Goal: Information Seeking & Learning: Find specific fact

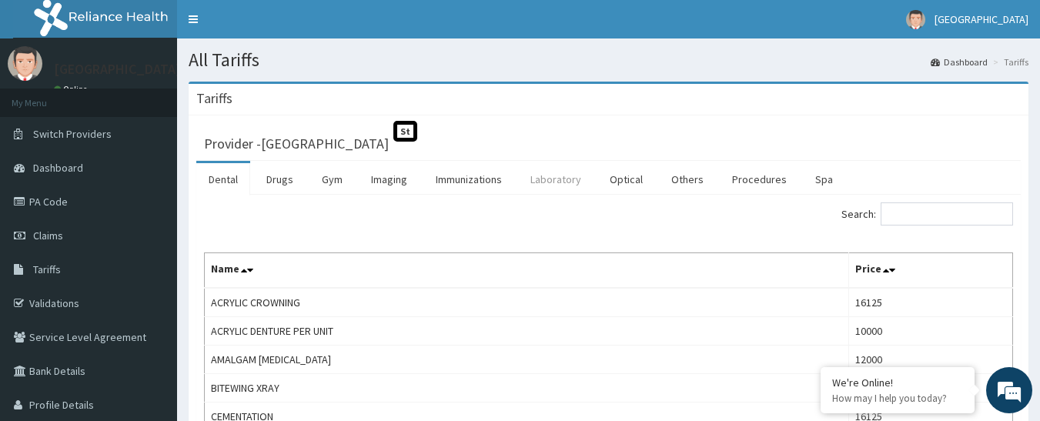
click at [551, 179] on link "Laboratory" at bounding box center [555, 179] width 75 height 32
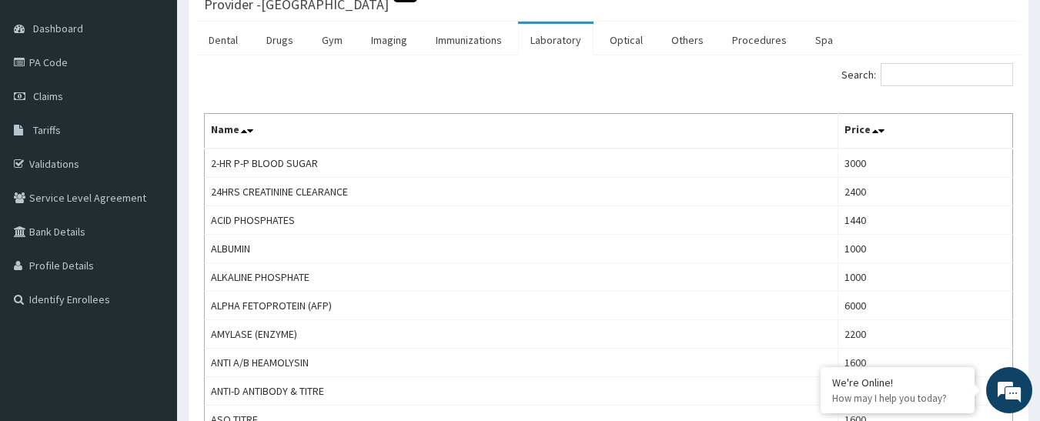
scroll to position [154, 0]
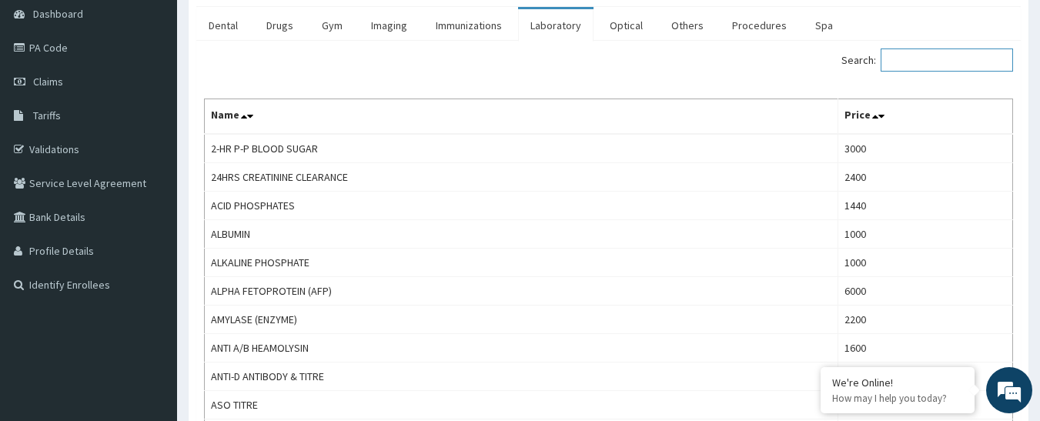
click at [907, 55] on input "Search:" at bounding box center [947, 60] width 132 height 23
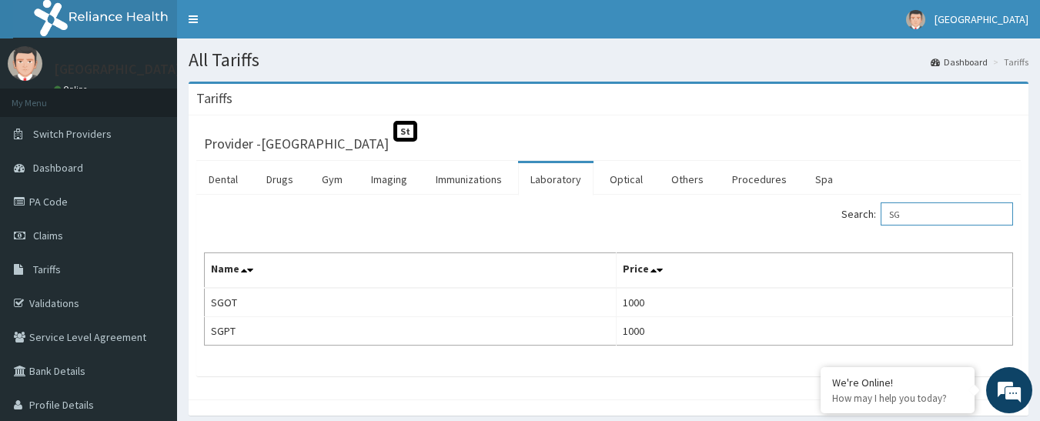
type input "S"
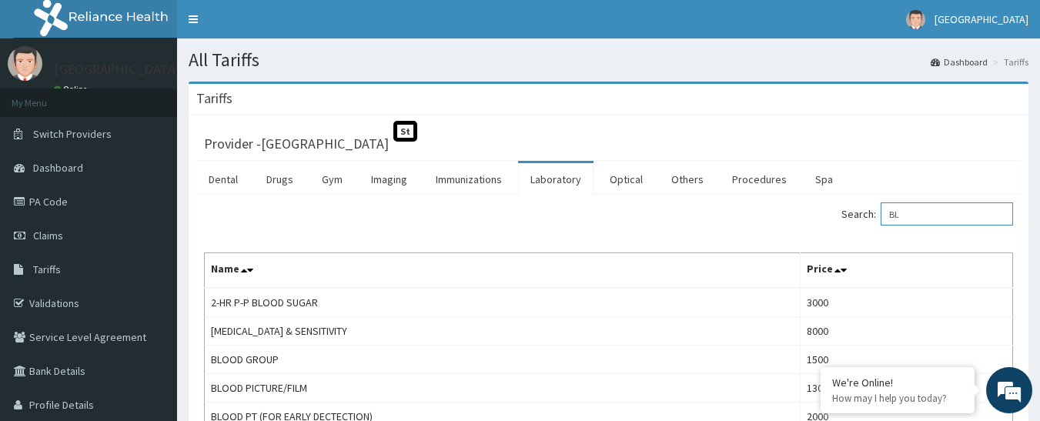
type input "B"
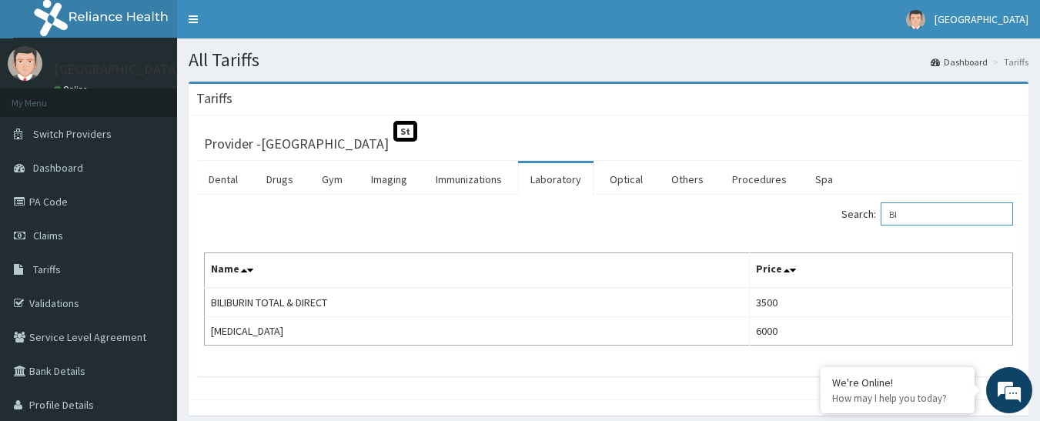
type input "B"
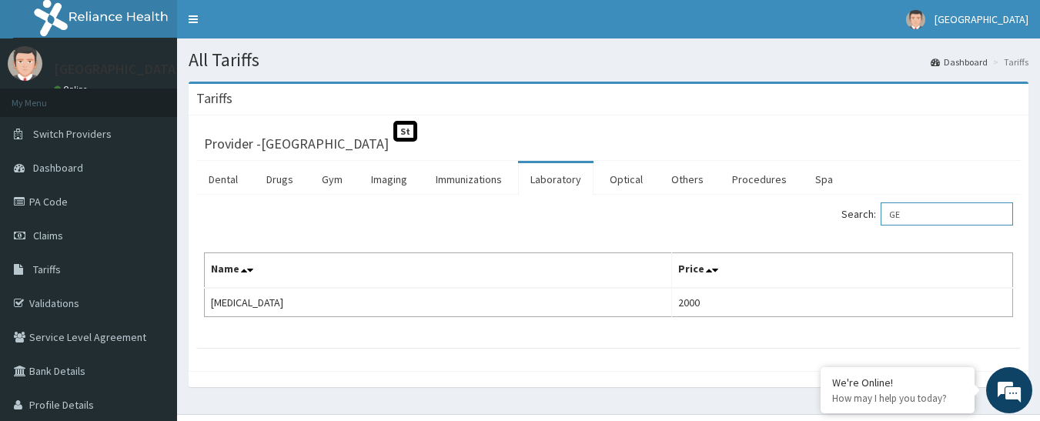
type input "G"
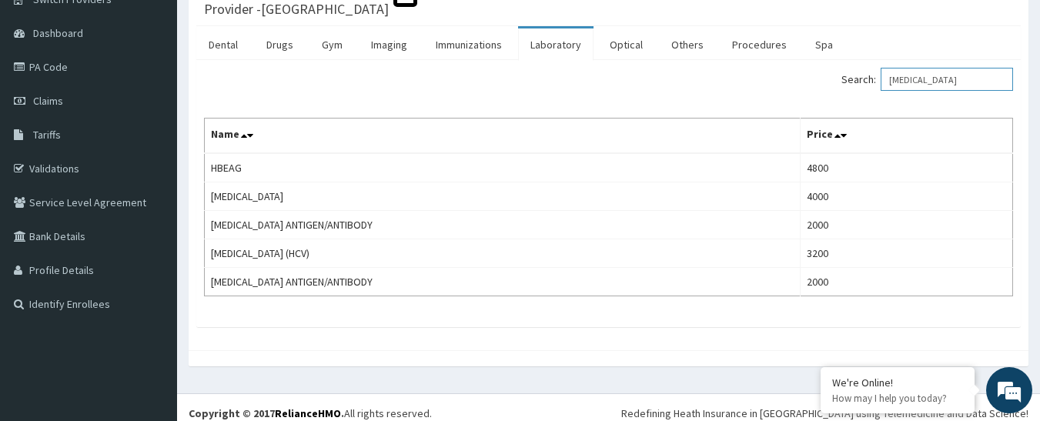
scroll to position [146, 0]
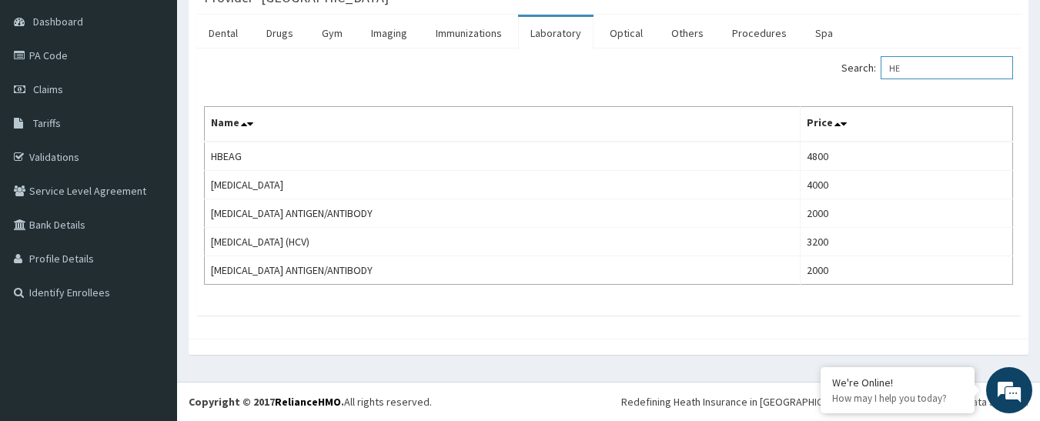
type input "H"
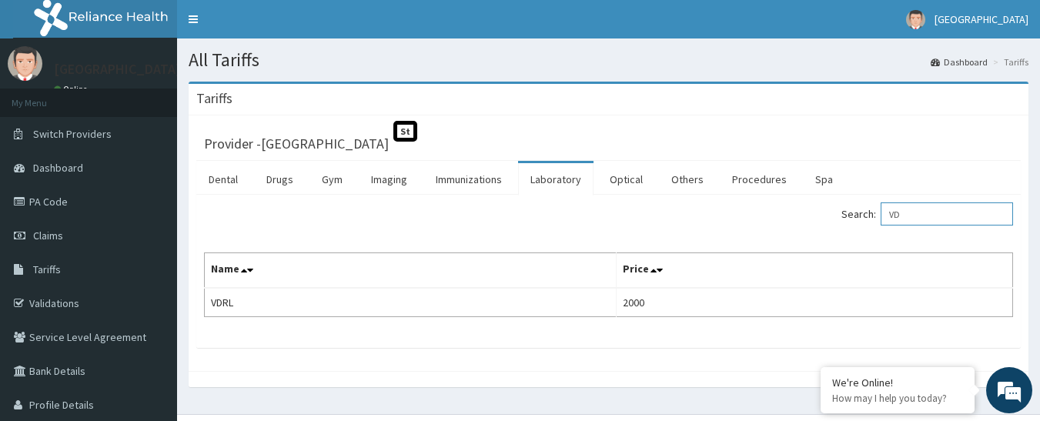
type input "V"
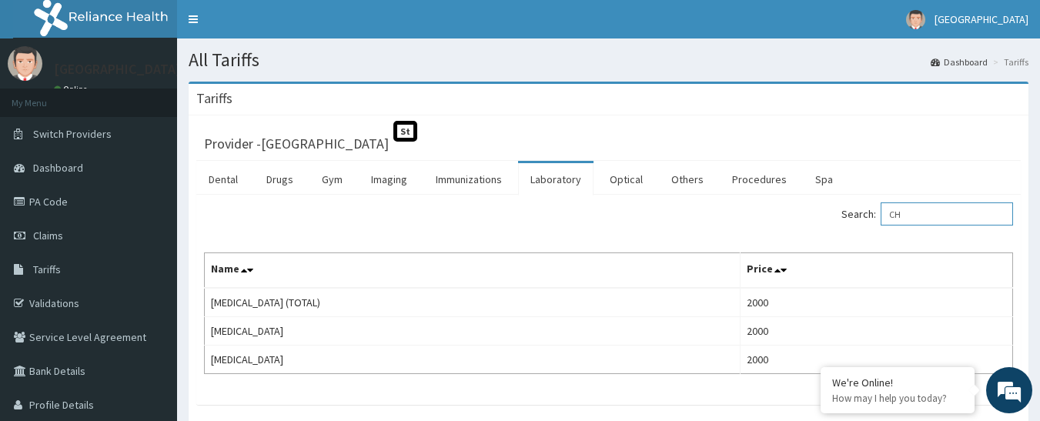
type input "C"
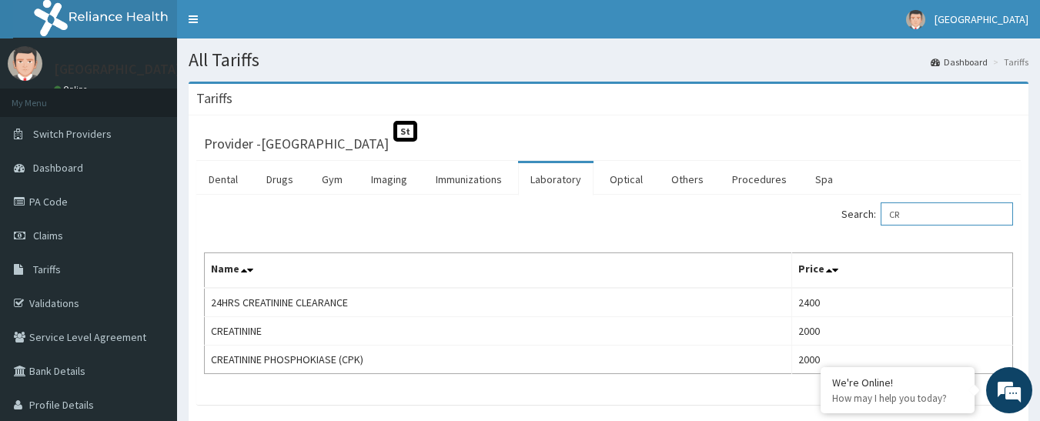
type input "C"
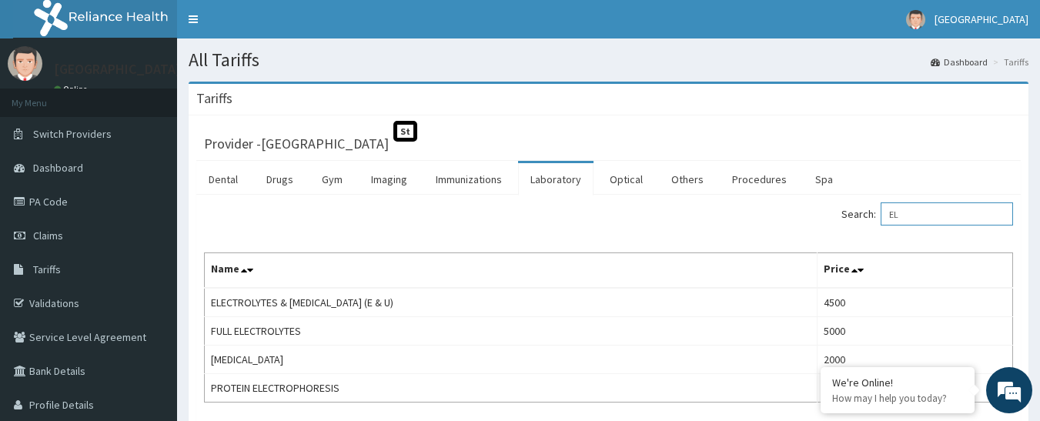
type input "E"
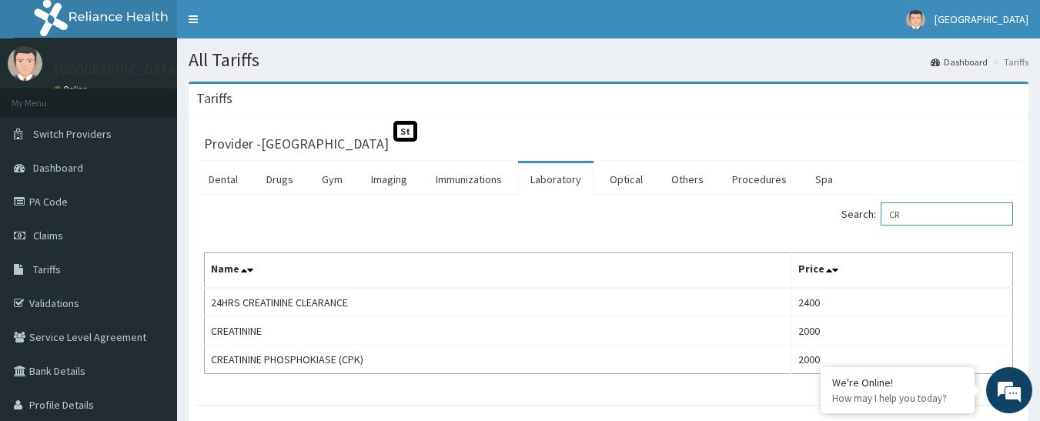
type input "C"
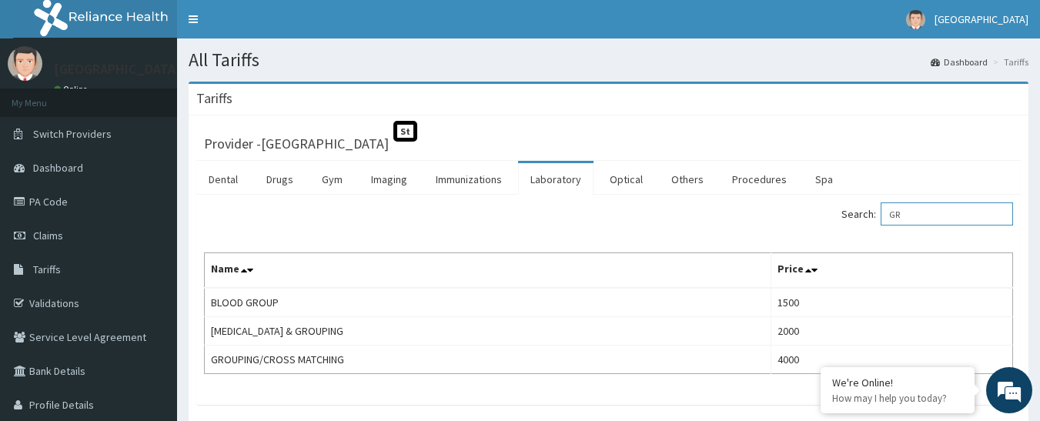
type input "G"
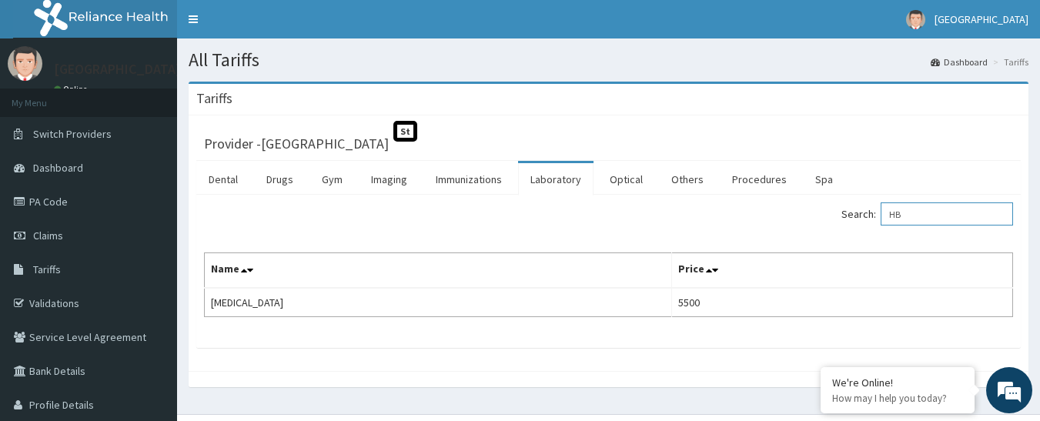
type input "H"
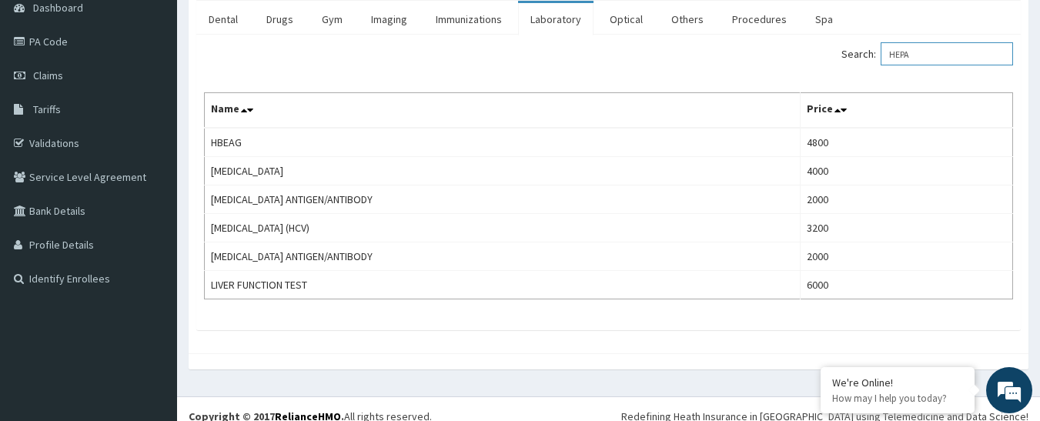
scroll to position [175, 0]
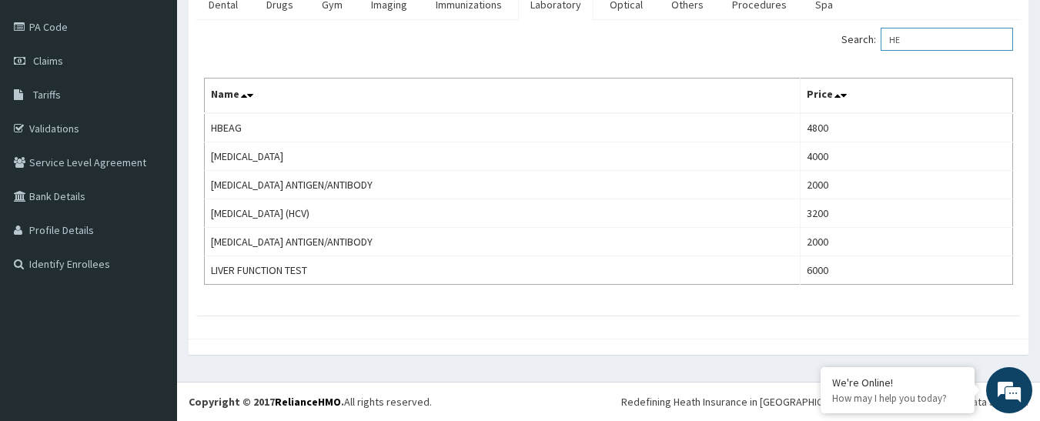
type input "H"
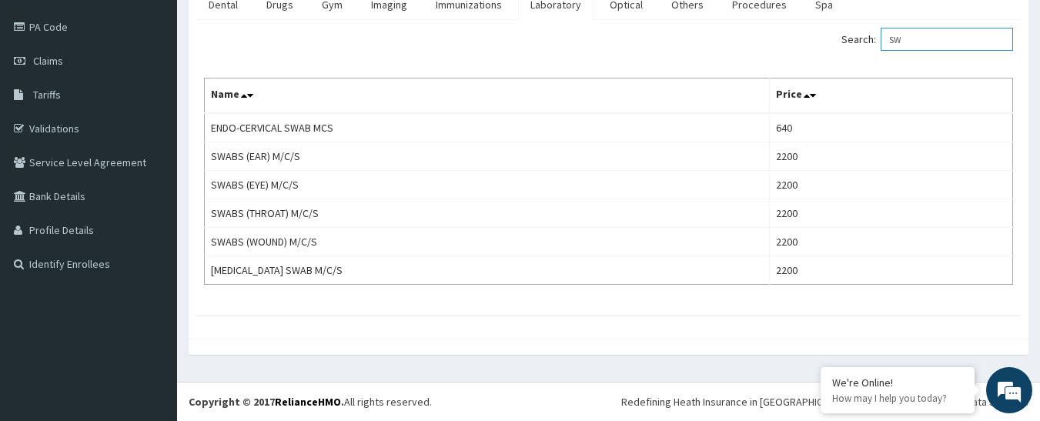
type input "S"
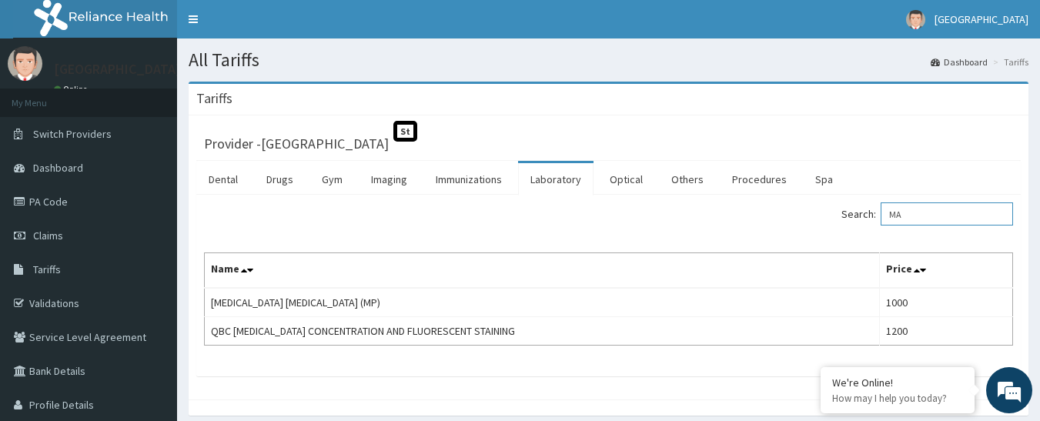
type input "M"
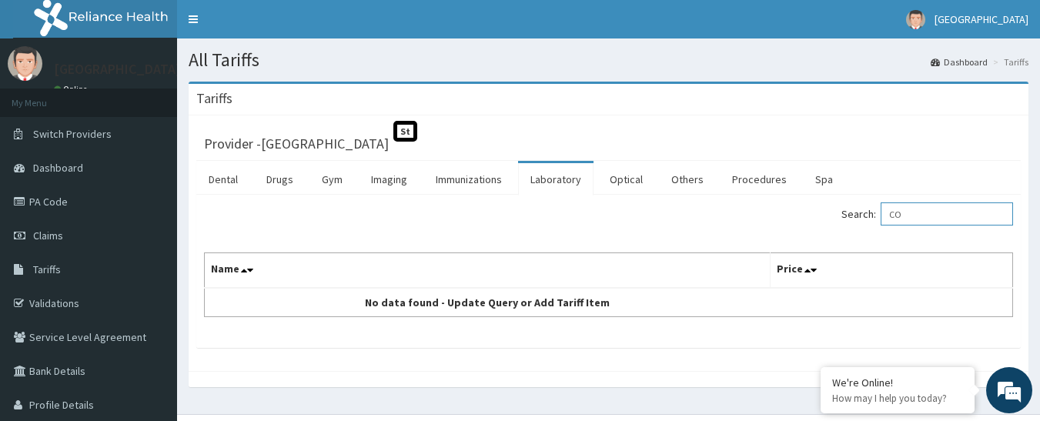
type input "C"
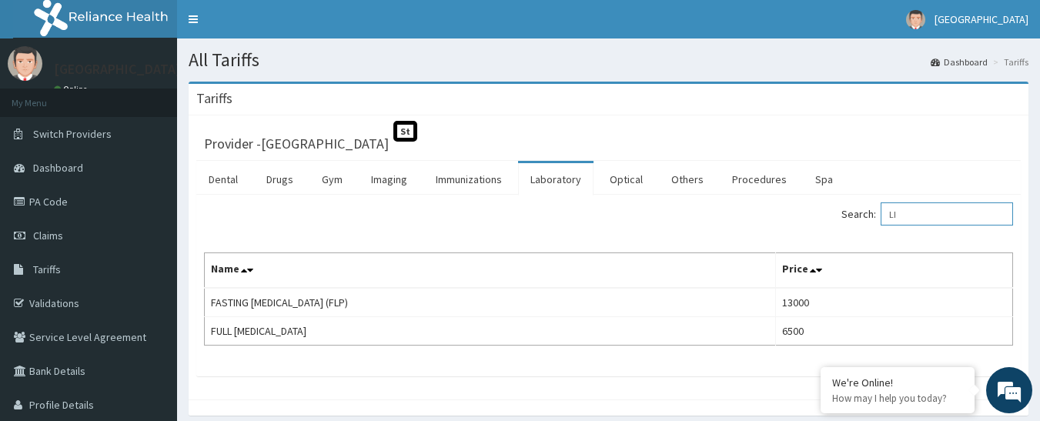
type input "L"
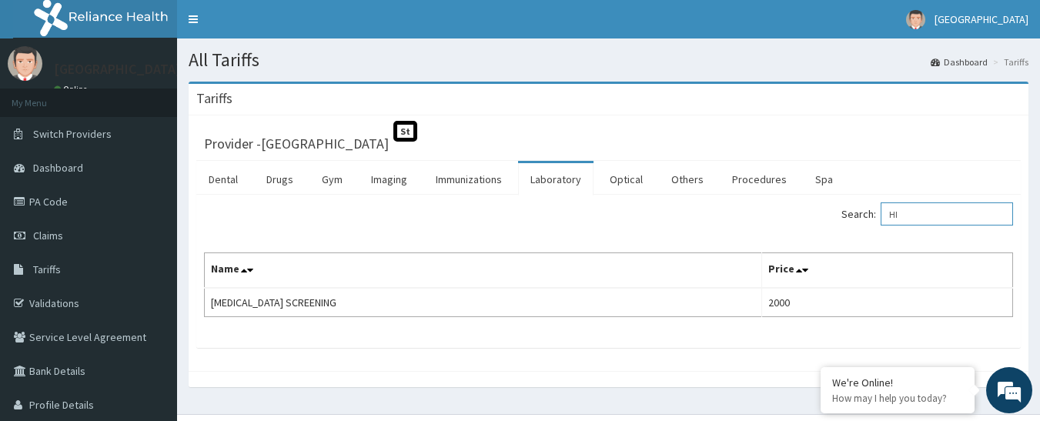
type input "H"
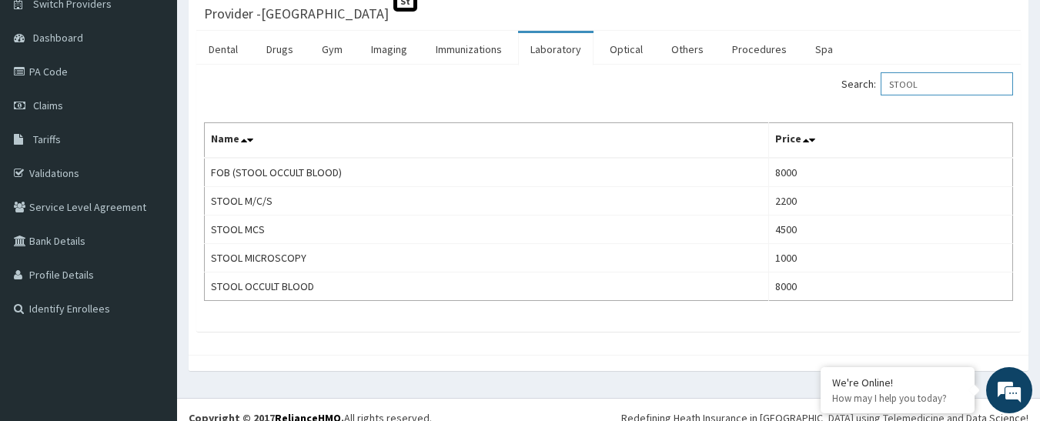
scroll to position [146, 0]
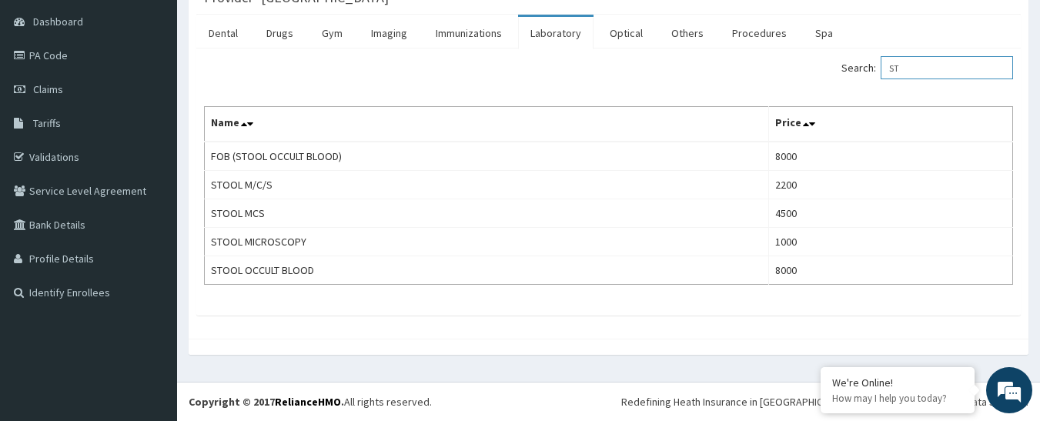
type input "S"
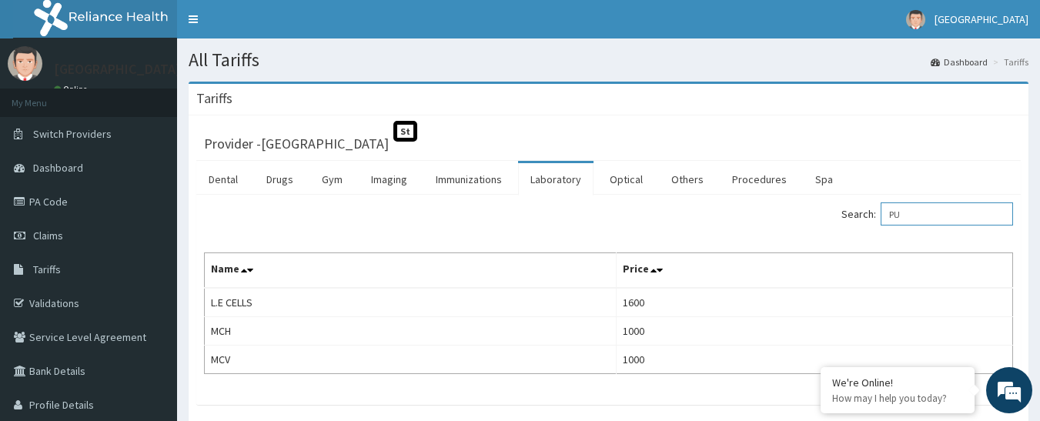
type input "P"
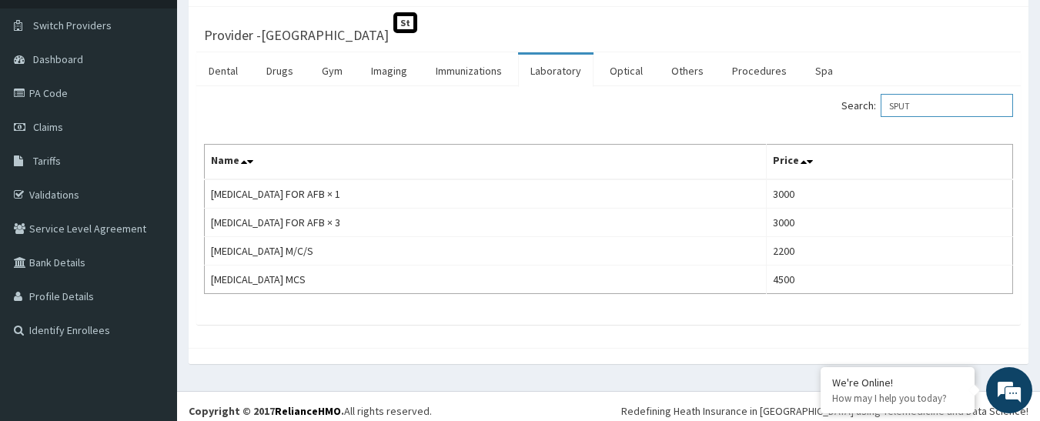
scroll to position [118, 0]
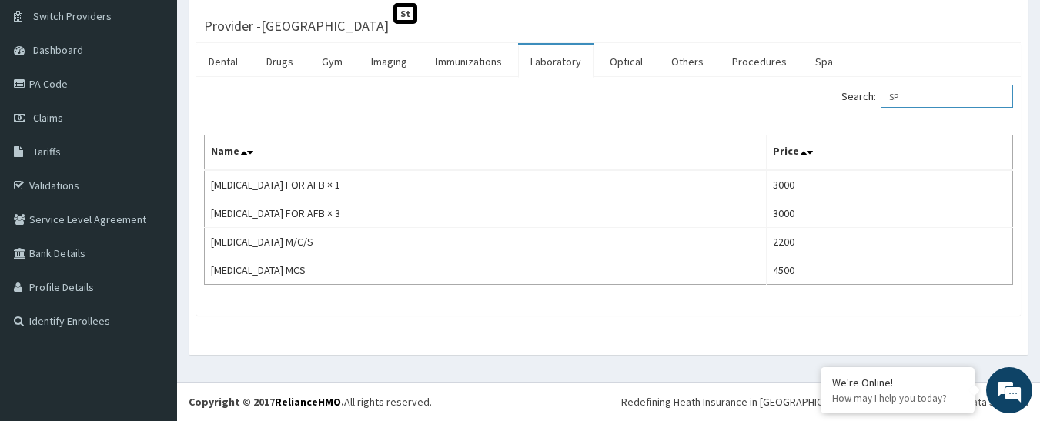
type input "S"
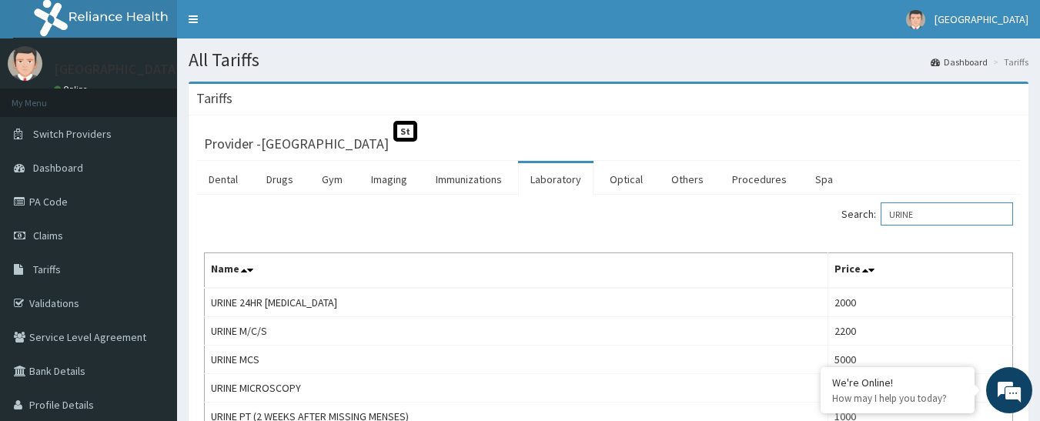
scroll to position [146, 0]
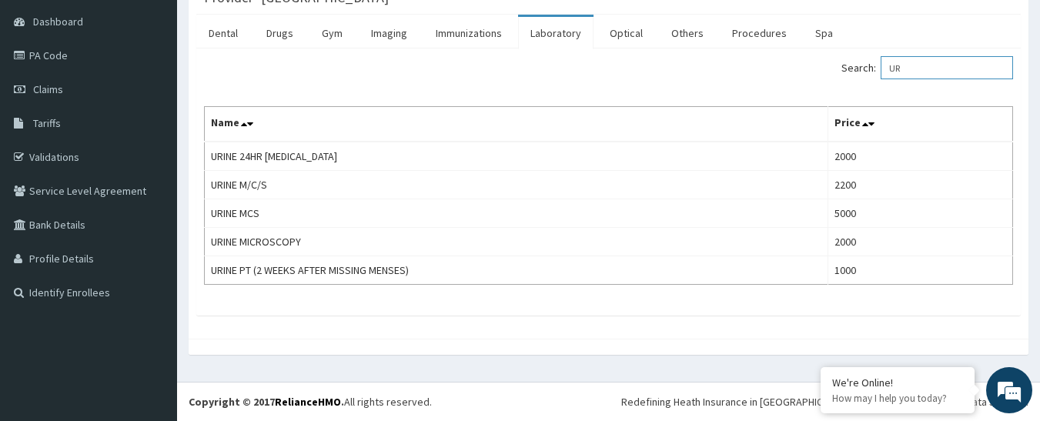
type input "U"
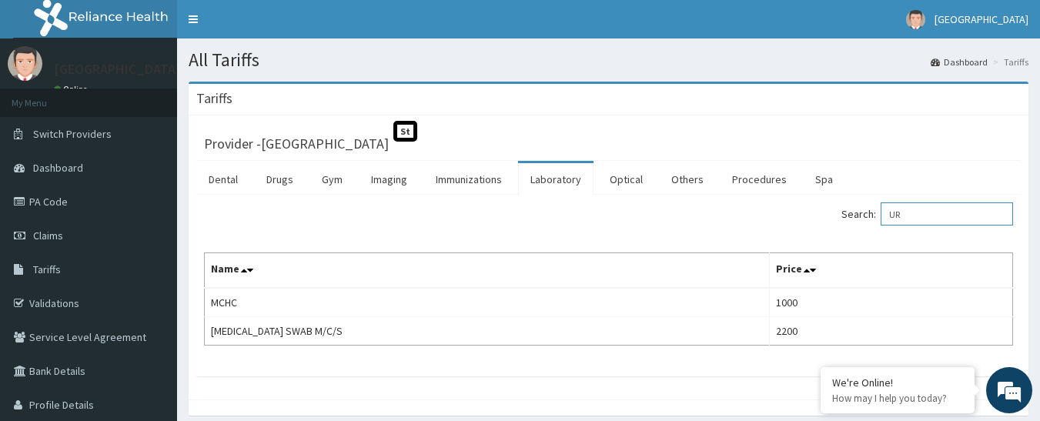
type input "U"
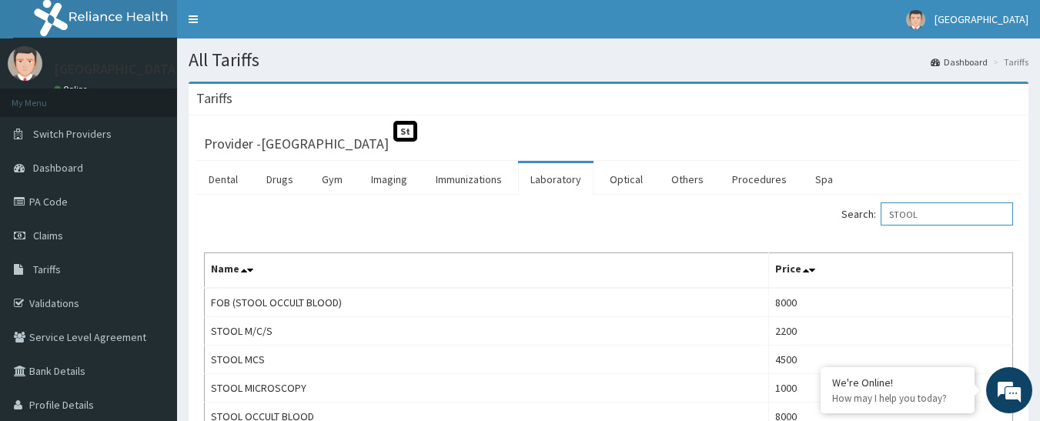
scroll to position [146, 0]
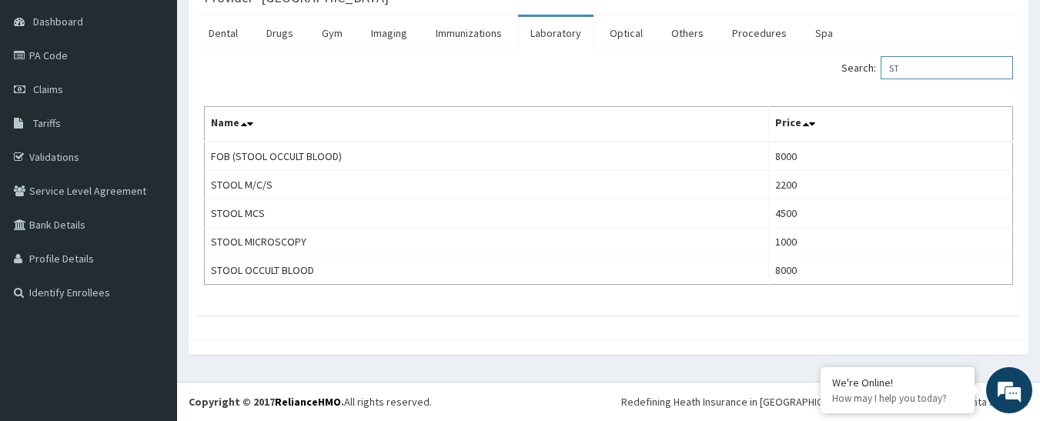
type input "S"
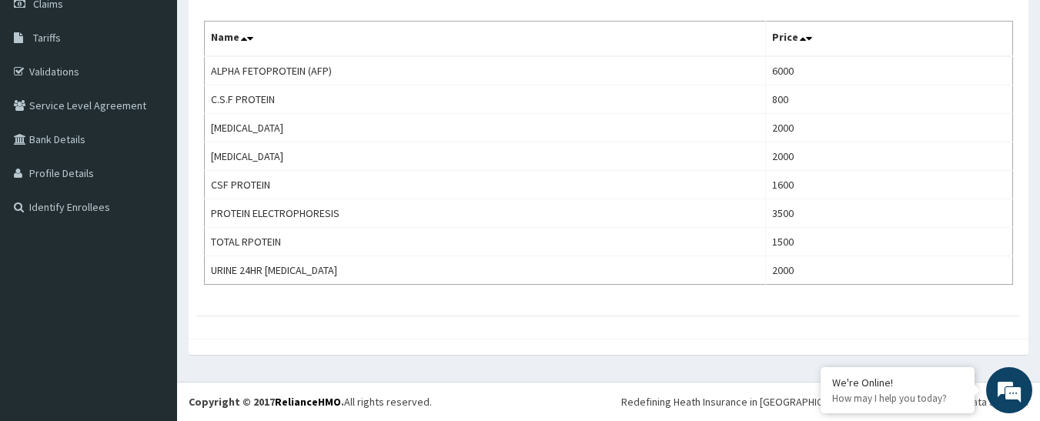
scroll to position [209, 0]
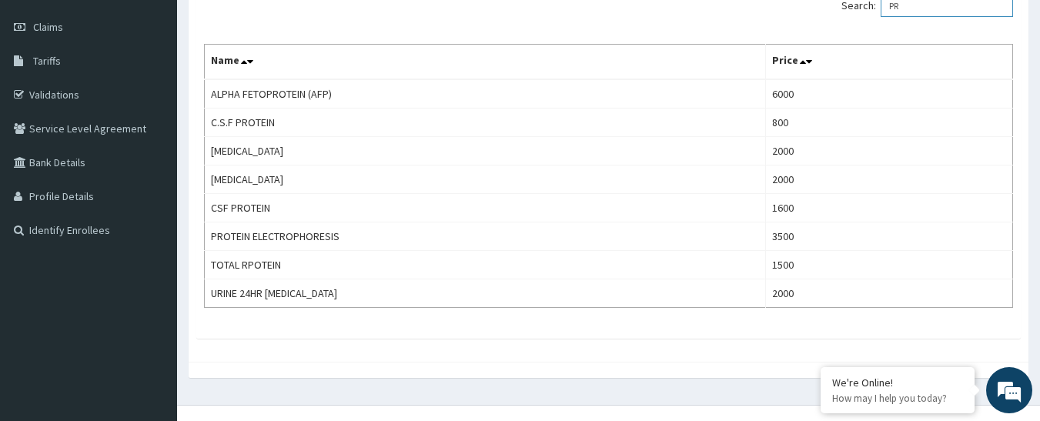
type input "P"
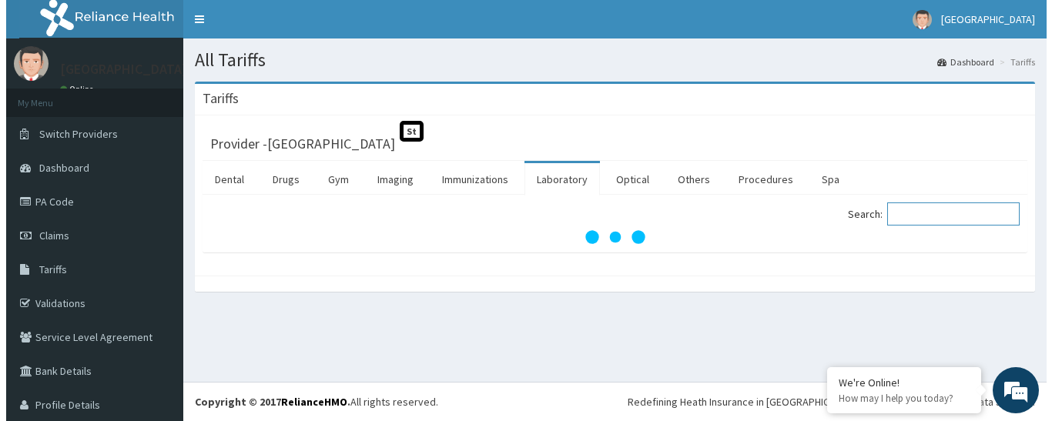
scroll to position [0, 0]
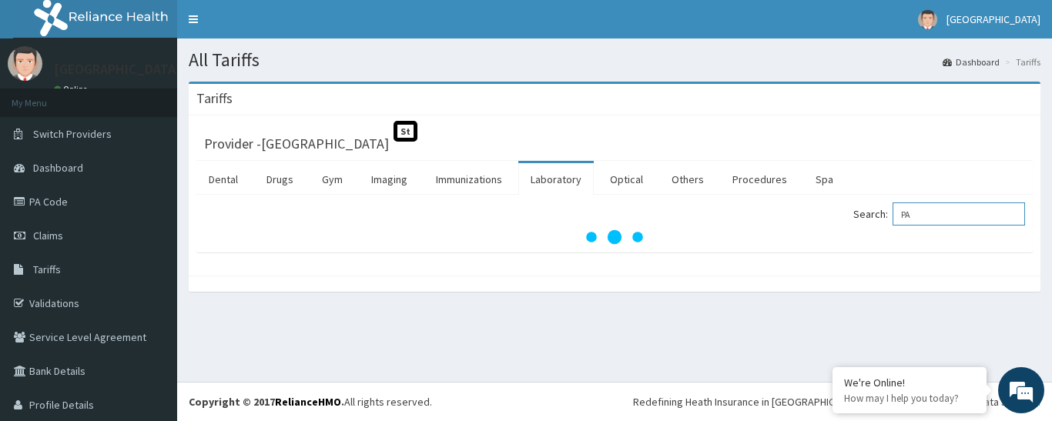
type input "P"
click at [678, 255] on div "Provider - Geo Medical Centre St Dental Drugs Gym Imaging Immunizations Laborat…" at bounding box center [615, 195] width 852 height 160
click at [634, 175] on link "Optical" at bounding box center [627, 179] width 58 height 32
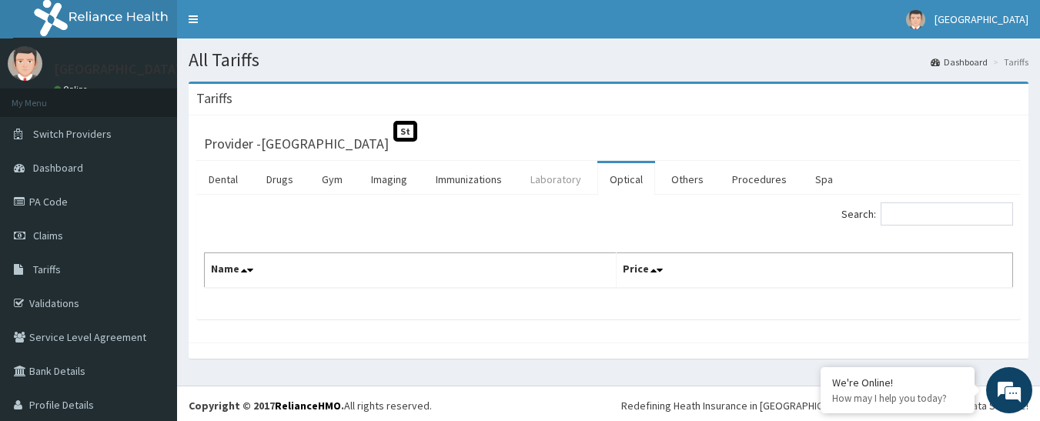
click at [551, 176] on link "Laboratory" at bounding box center [555, 179] width 75 height 32
click at [280, 183] on link "Drugs" at bounding box center [280, 179] width 52 height 32
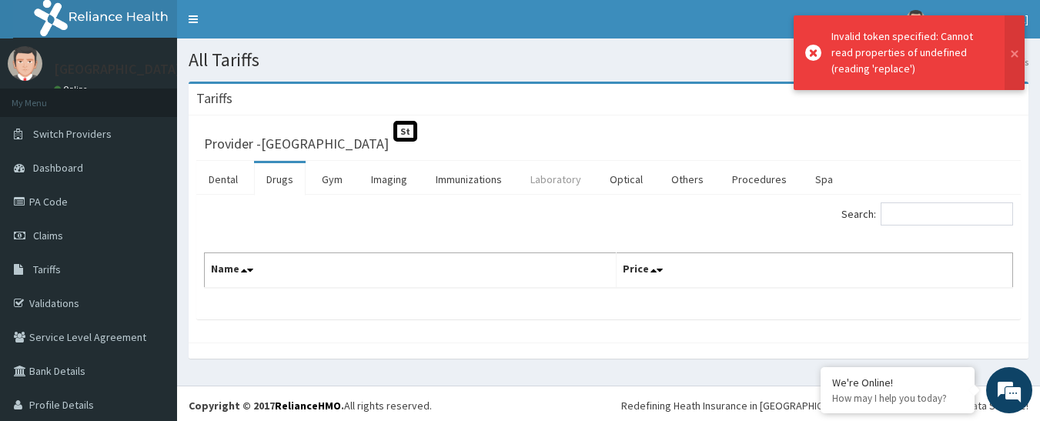
click at [543, 184] on link "Laboratory" at bounding box center [555, 179] width 75 height 32
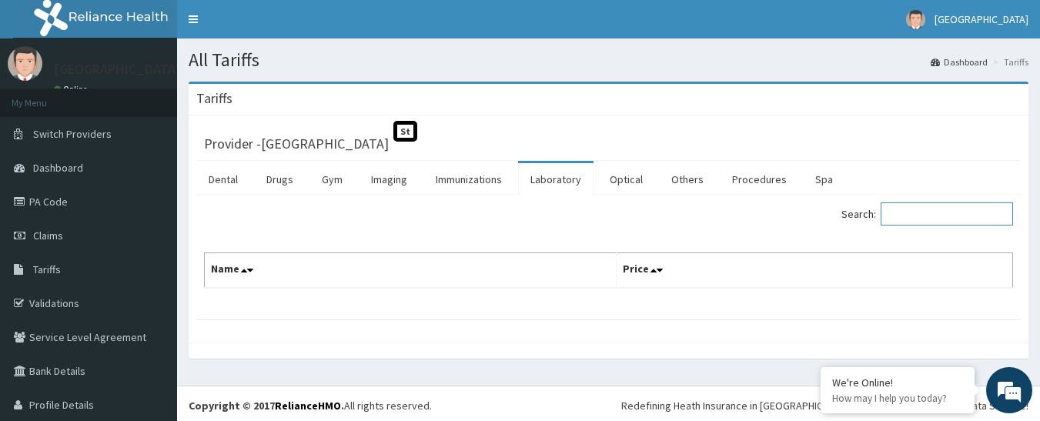
click at [918, 218] on input "Search:" at bounding box center [947, 214] width 132 height 23
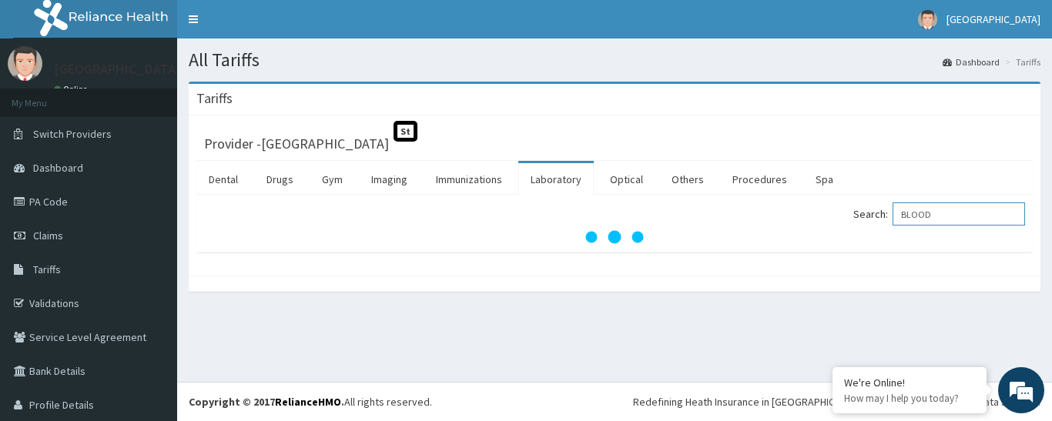
type input "BLOOD"
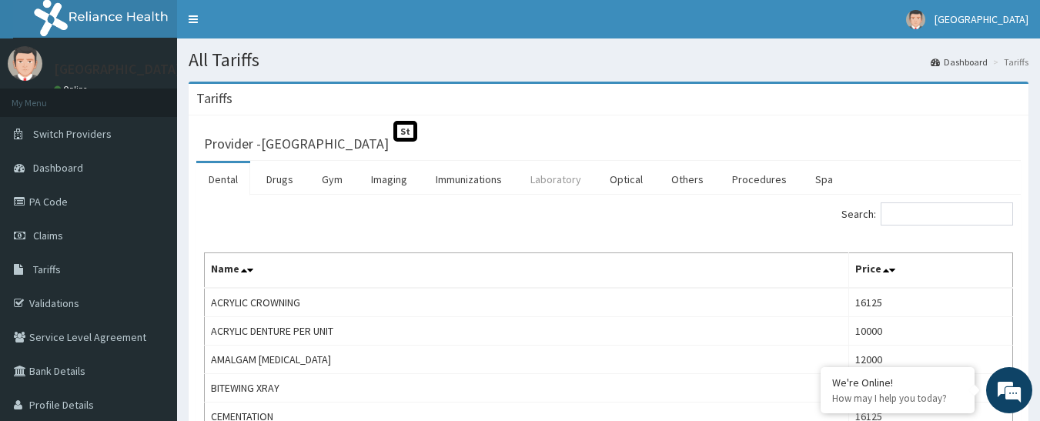
click at [551, 186] on link "Laboratory" at bounding box center [555, 179] width 75 height 32
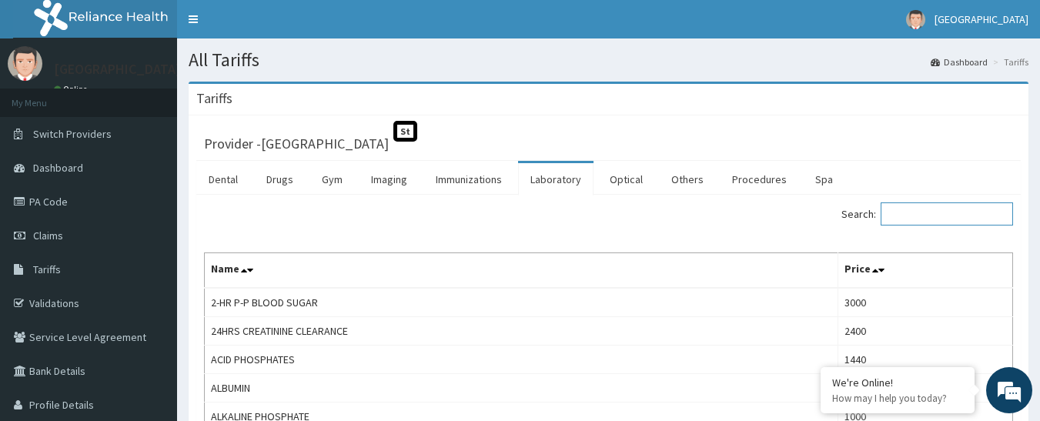
click at [956, 216] on input "Search:" at bounding box center [947, 214] width 132 height 23
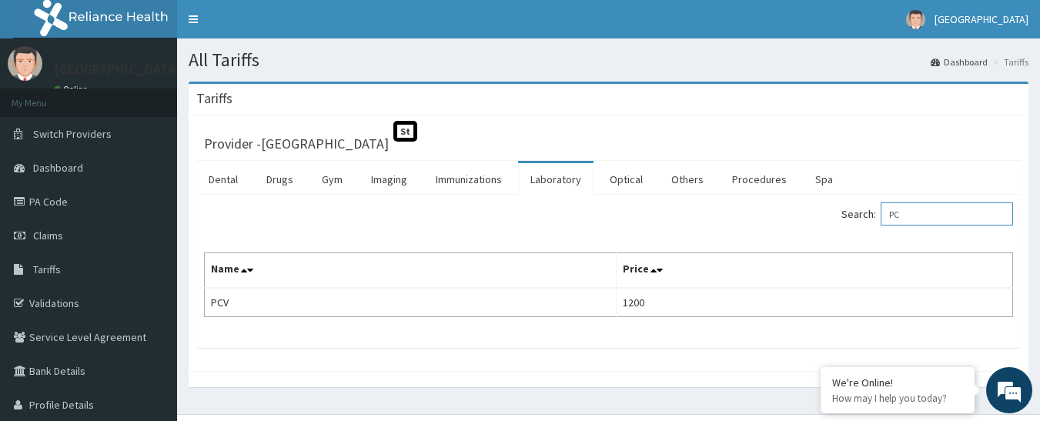
type input "P"
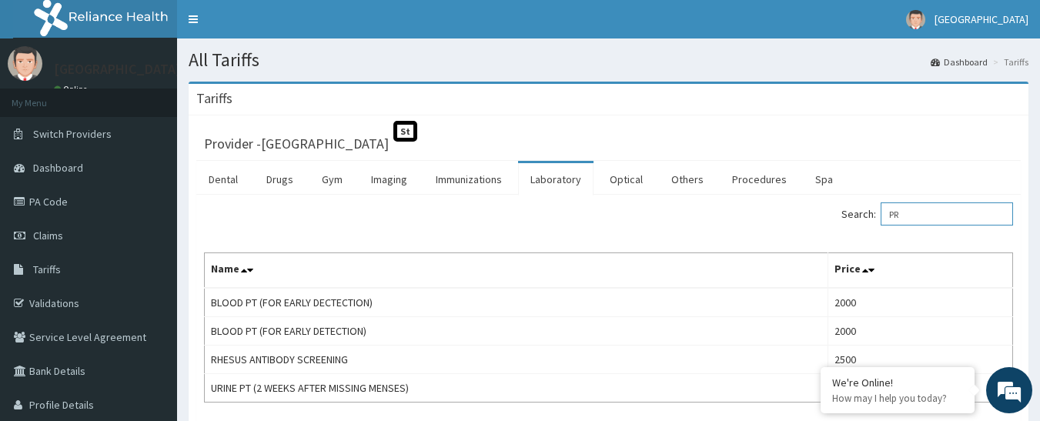
type input "P"
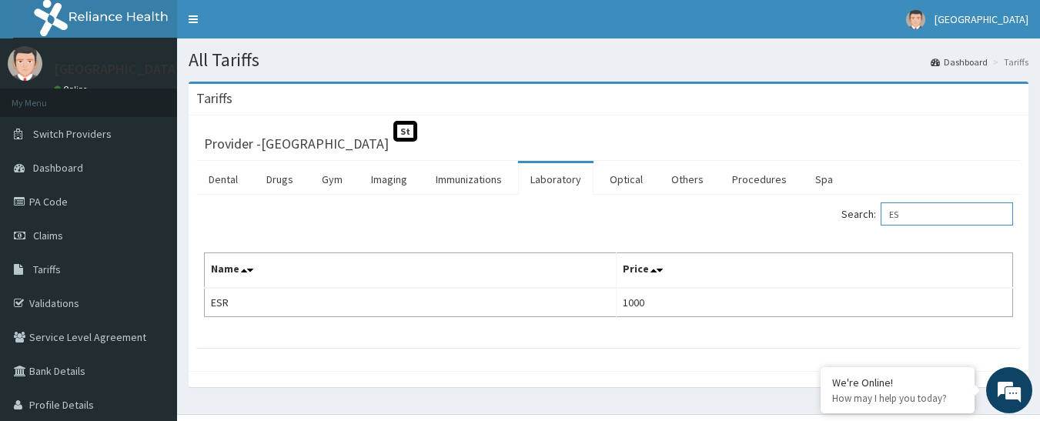
type input "E"
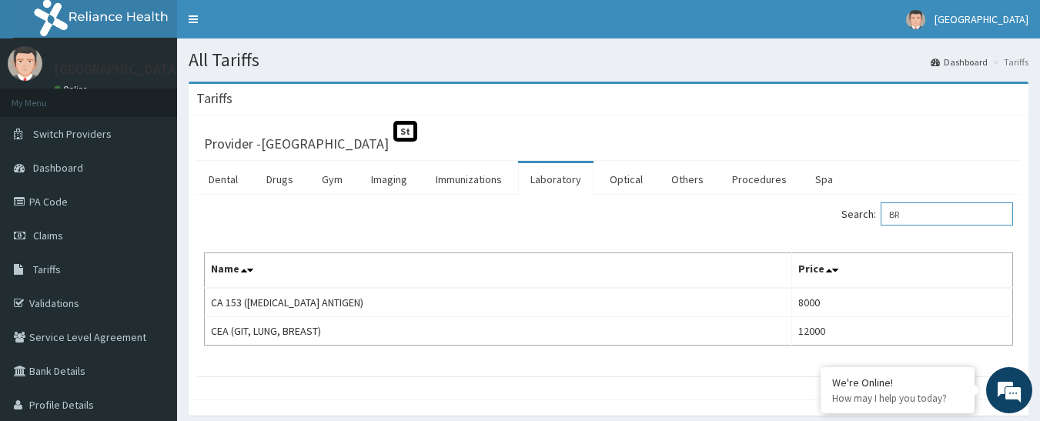
type input "B"
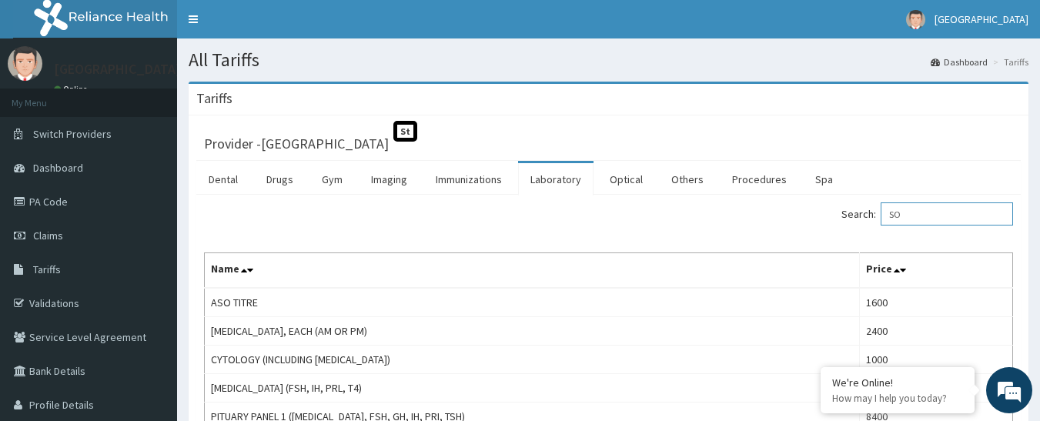
type input "S"
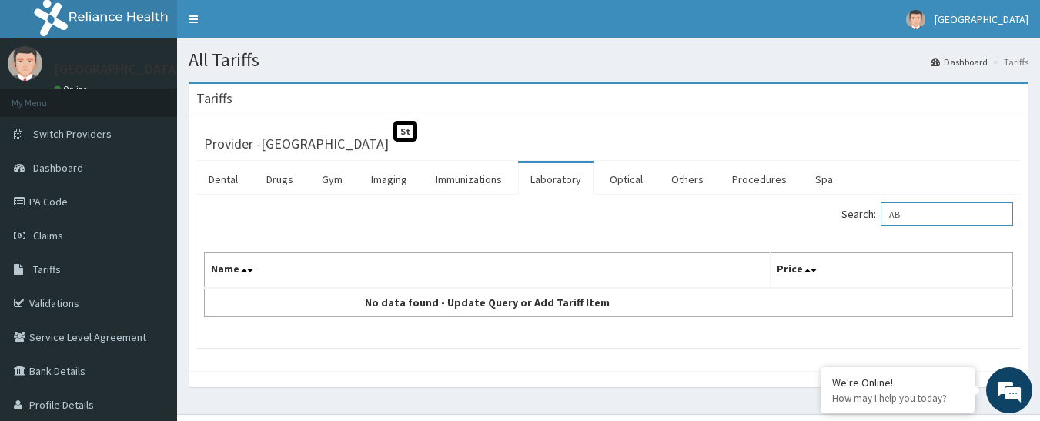
type input "A"
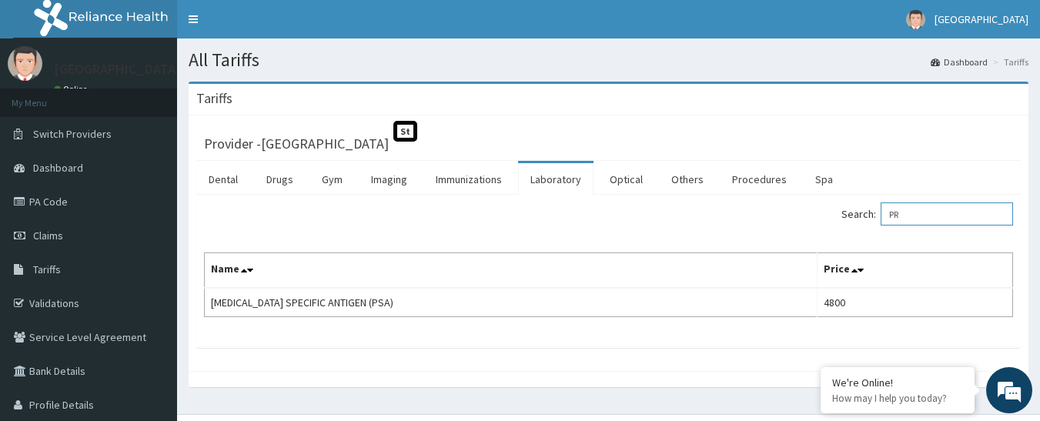
type input "P"
type input "B"
type input "C"
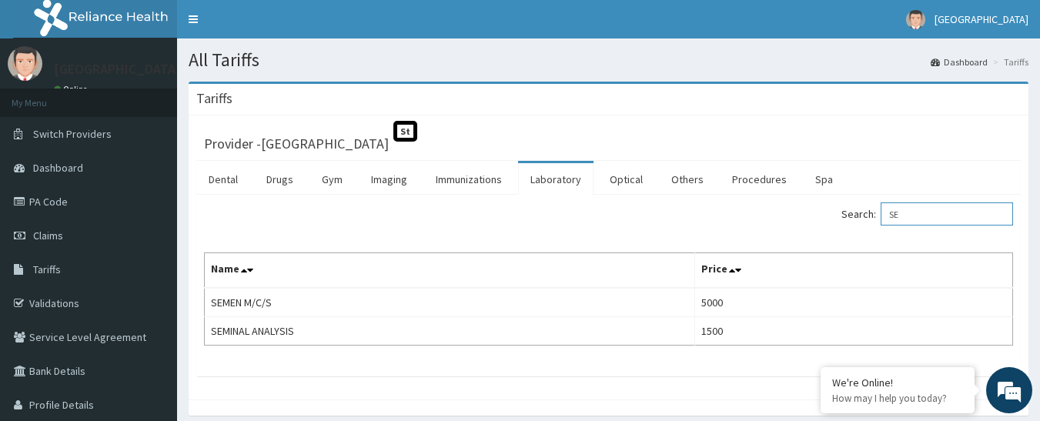
type input "S"
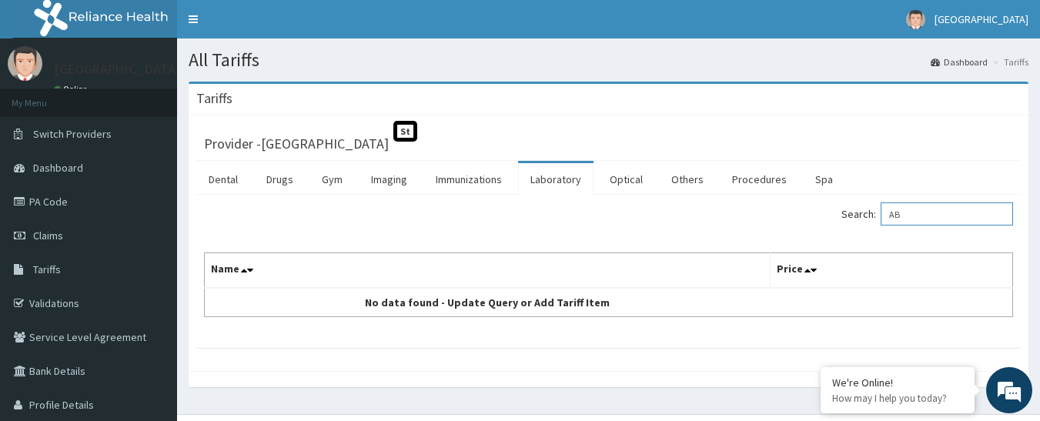
type input "A"
type input "O"
type input "S"
type input "U"
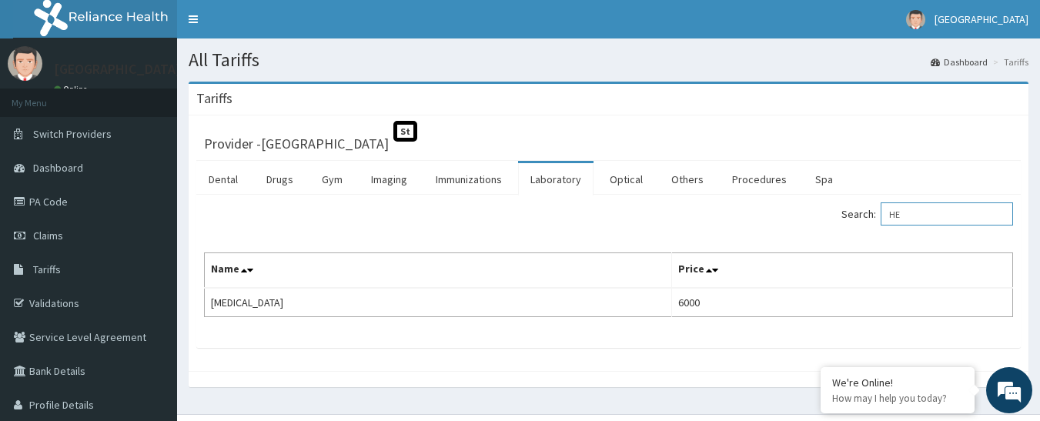
type input "H"
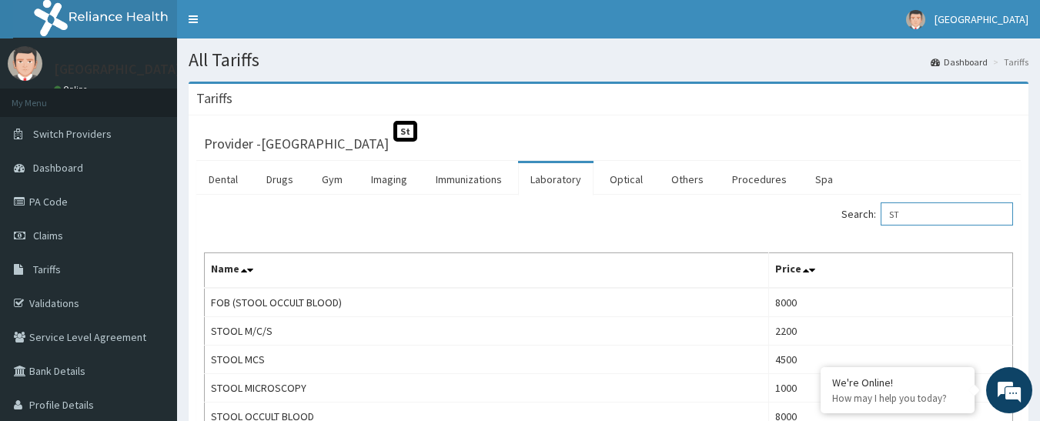
type input "S"
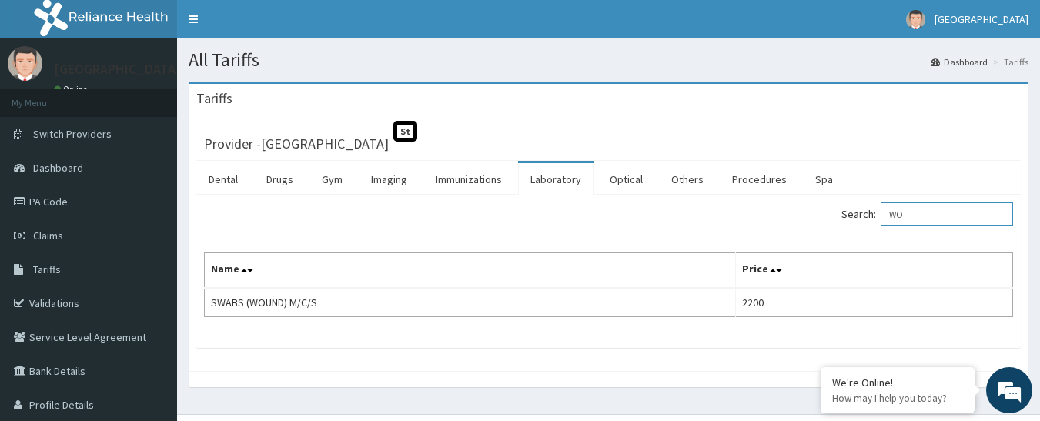
type input "W"
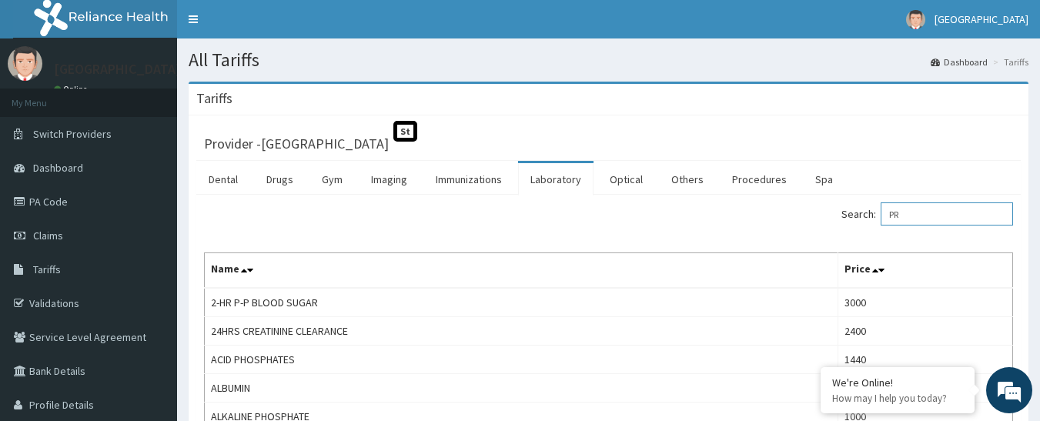
type input "P"
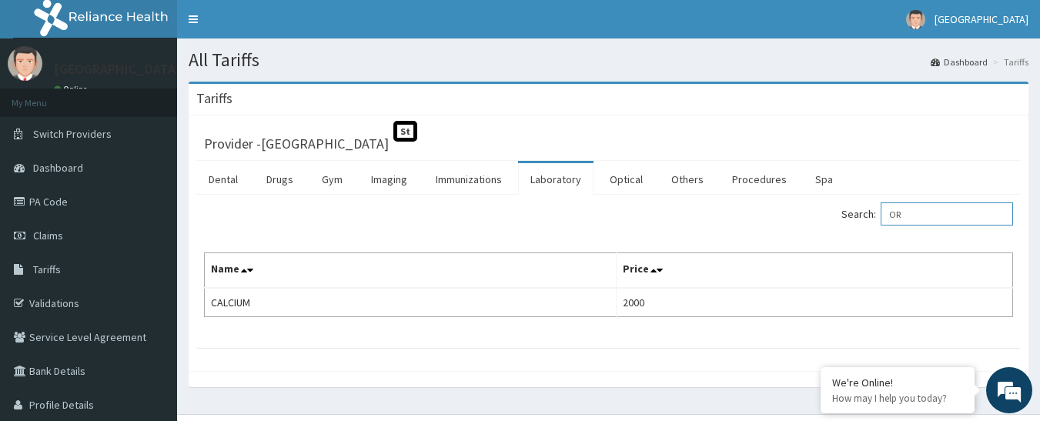
type input "O"
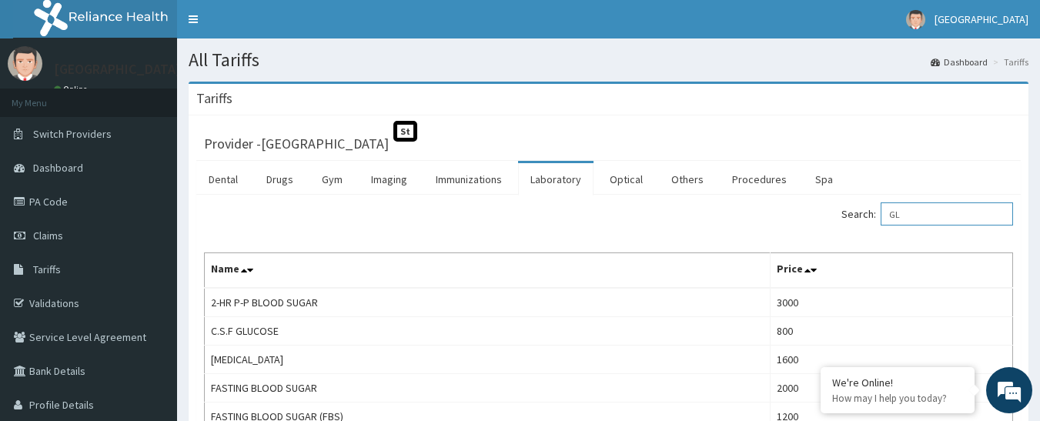
type input "G"
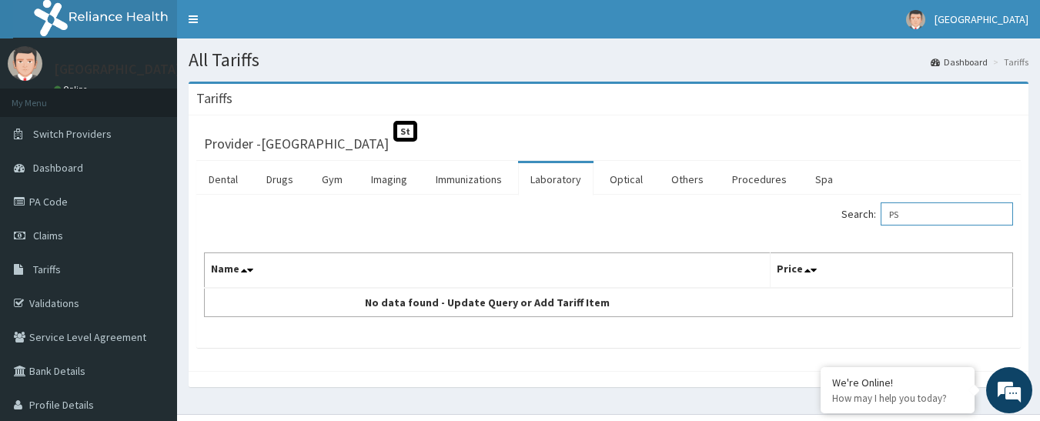
type input "P"
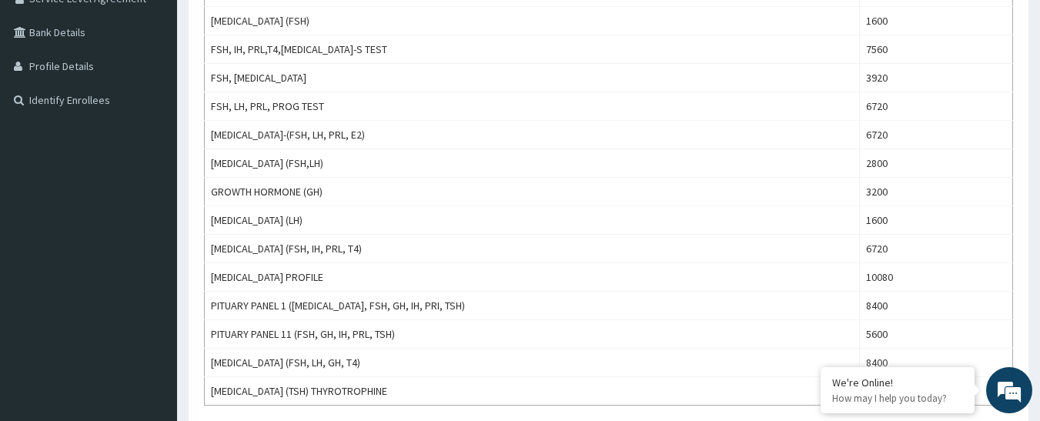
scroll to position [370, 0]
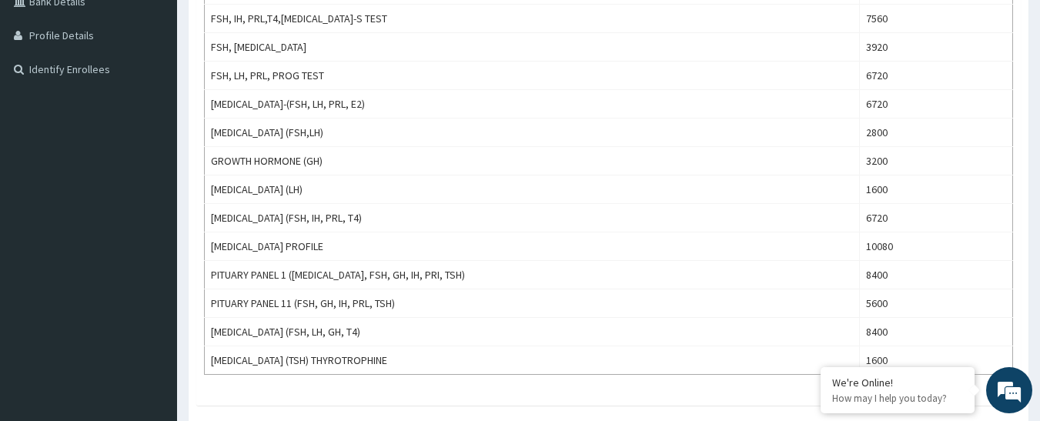
drag, startPoint x: 1033, startPoint y: 7, endPoint x: 1047, endPoint y: 8, distance: 13.9
click at [1040, 8] on html "R EL Toggle navigation [GEOGRAPHIC_DATA] - [EMAIL_ADDRESS][DOMAIN_NAME] Member …" at bounding box center [520, 70] width 1040 height 881
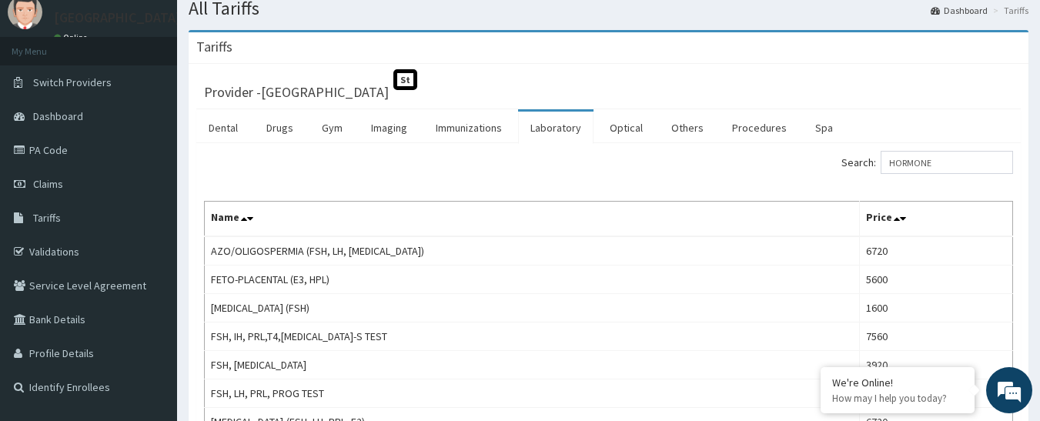
scroll to position [0, 0]
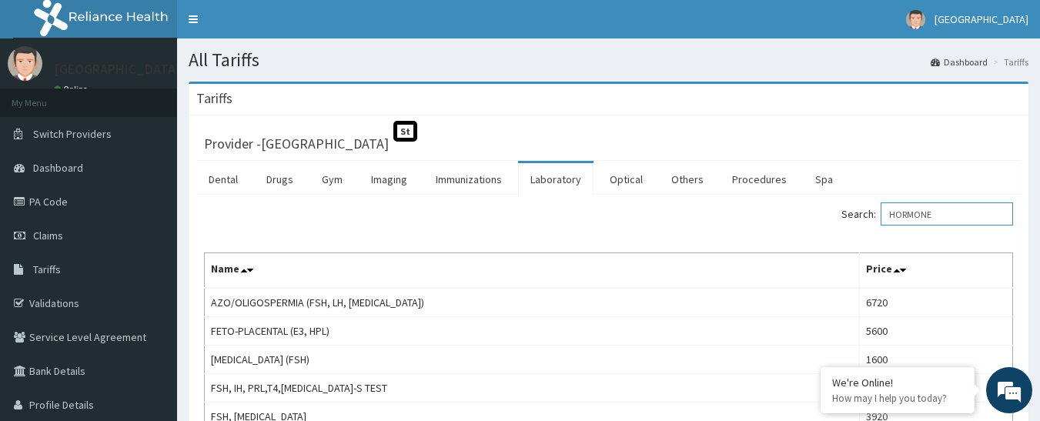
click at [942, 211] on input "HORMONE" at bounding box center [947, 214] width 132 height 23
type input "H"
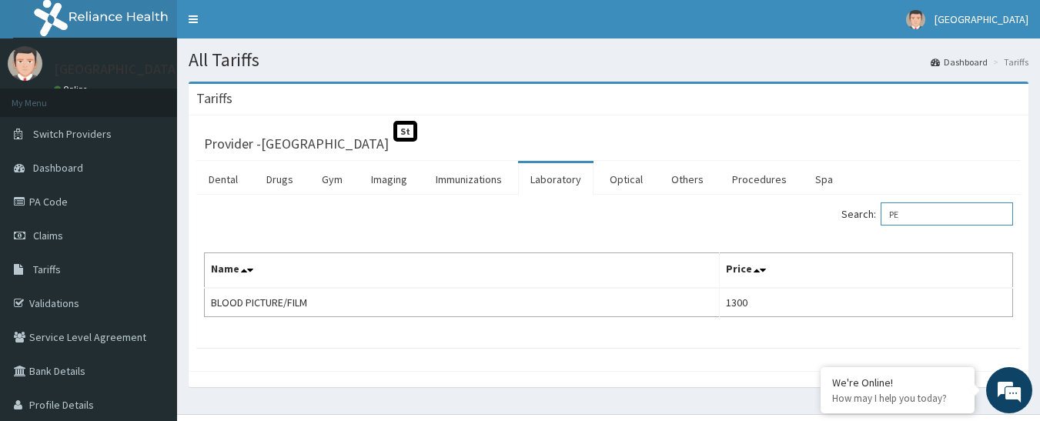
type input "P"
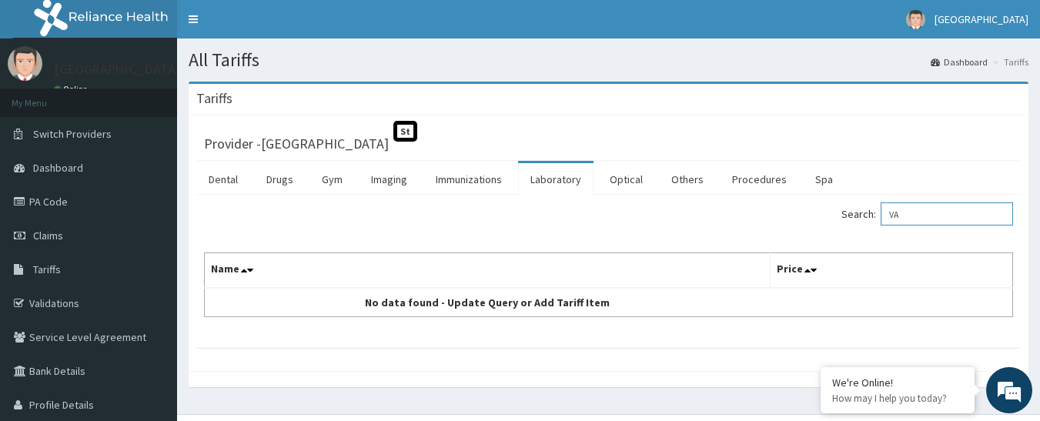
type input "V"
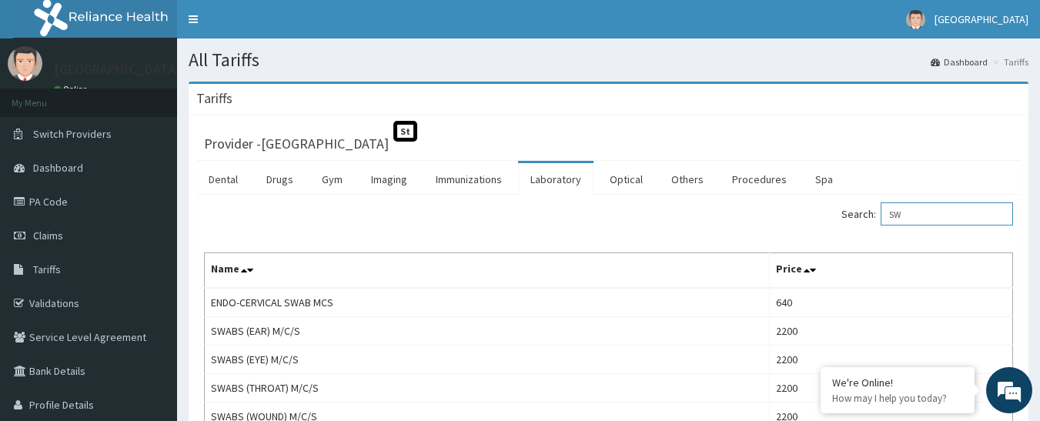
type input "S"
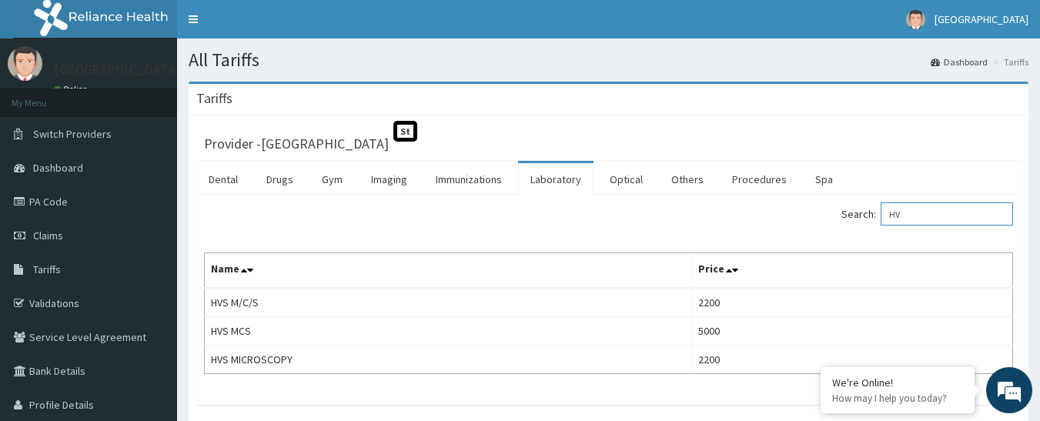
type input "H"
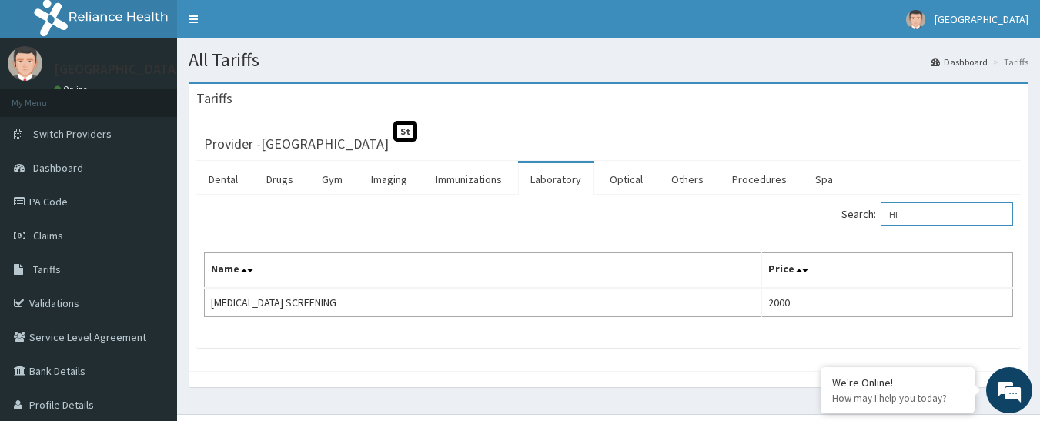
type input "H"
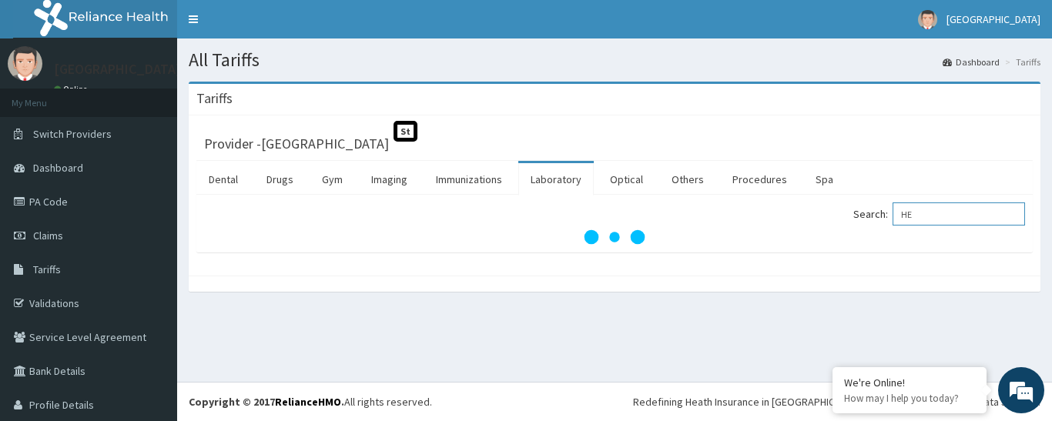
type input "H"
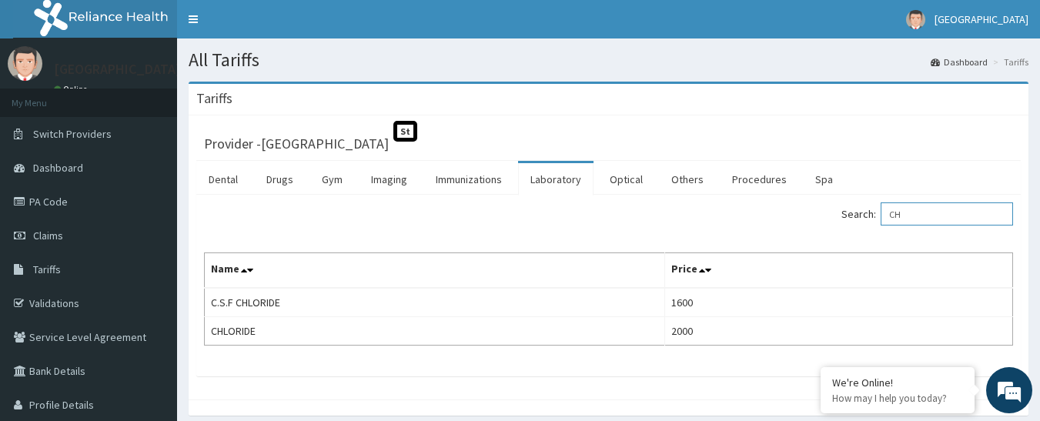
type input "C"
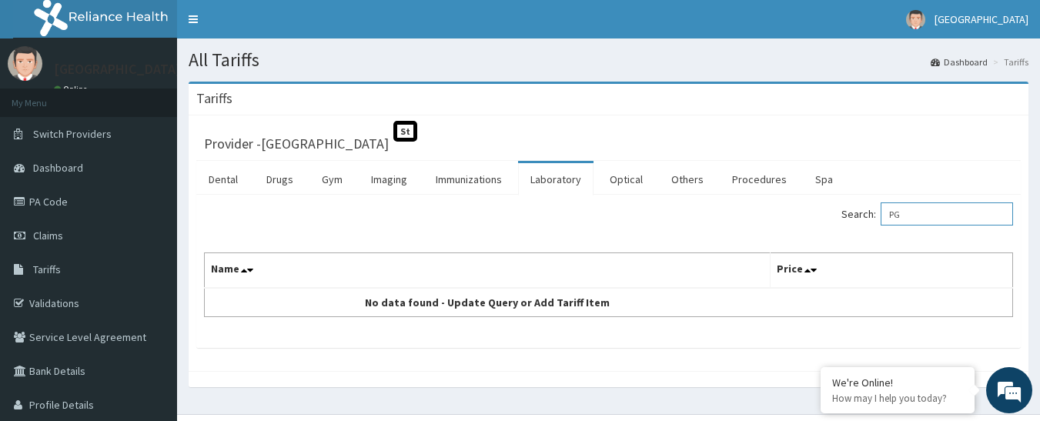
type input "P"
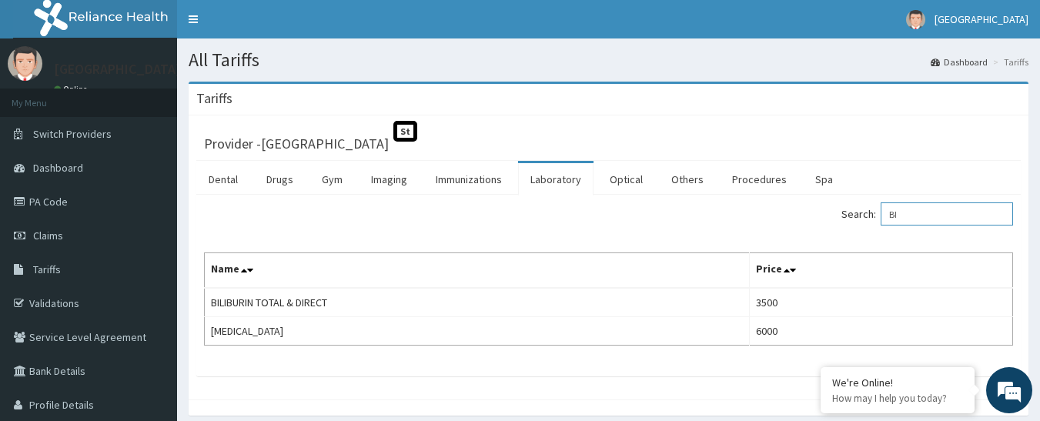
type input "B"
